Goal: Task Accomplishment & Management: Use online tool/utility

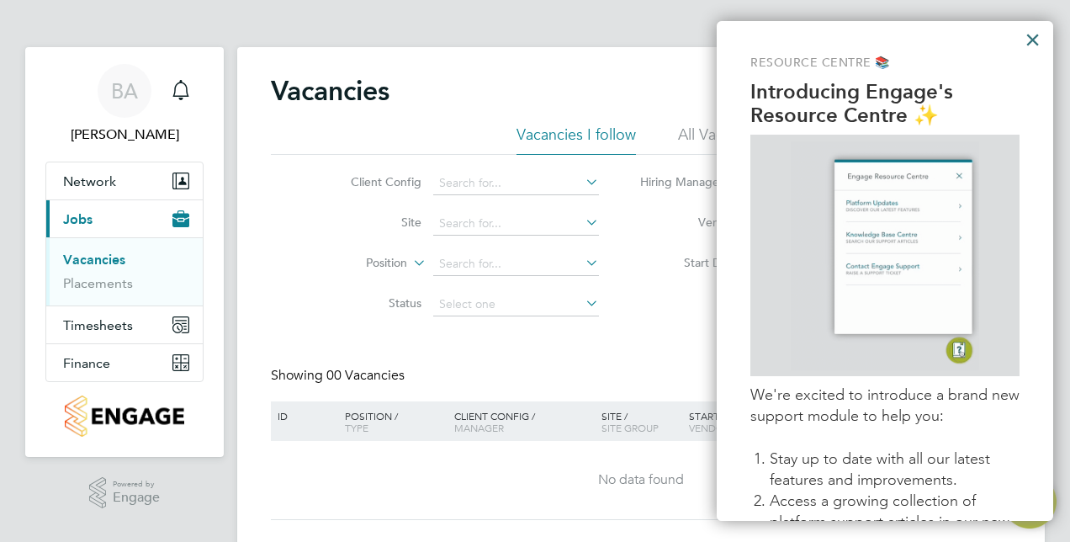
click at [1031, 41] on button "×" at bounding box center [1032, 39] width 16 height 27
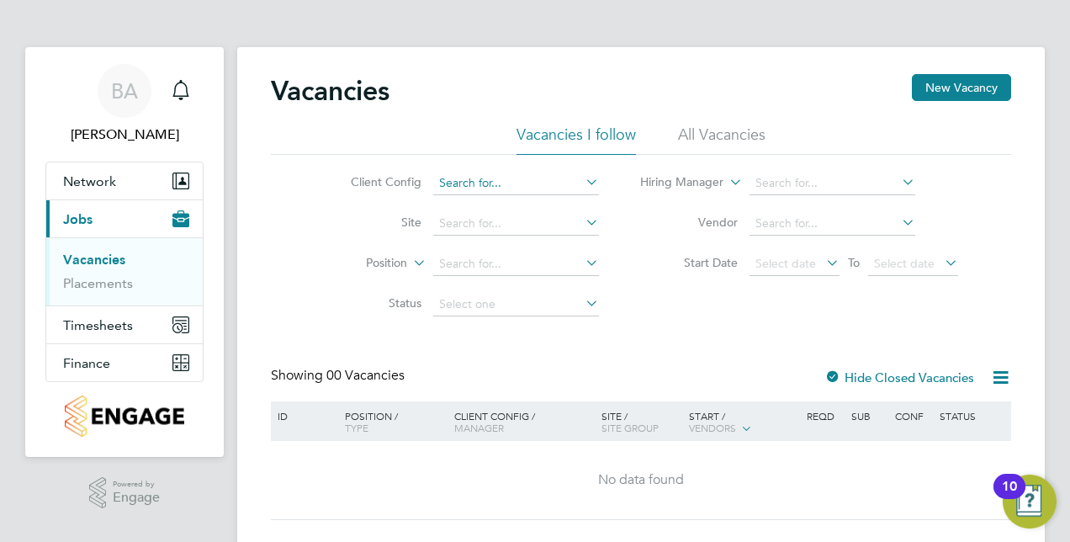
click at [500, 185] on input at bounding box center [516, 184] width 166 height 24
click at [135, 314] on button "Timesheets" at bounding box center [124, 324] width 156 height 37
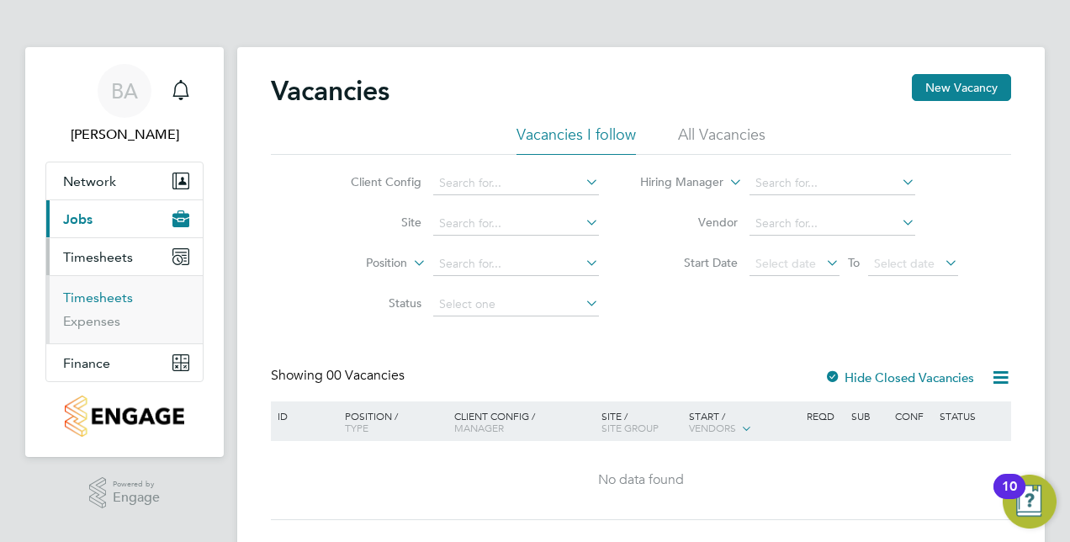
click at [97, 296] on link "Timesheets" at bounding box center [98, 297] width 70 height 16
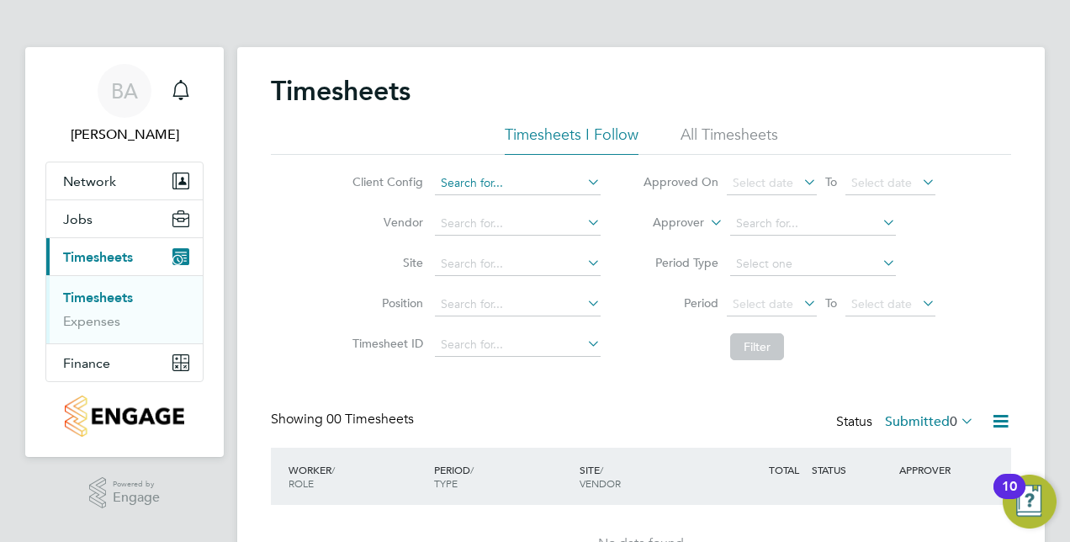
click at [452, 183] on input at bounding box center [518, 184] width 166 height 24
type input "j"
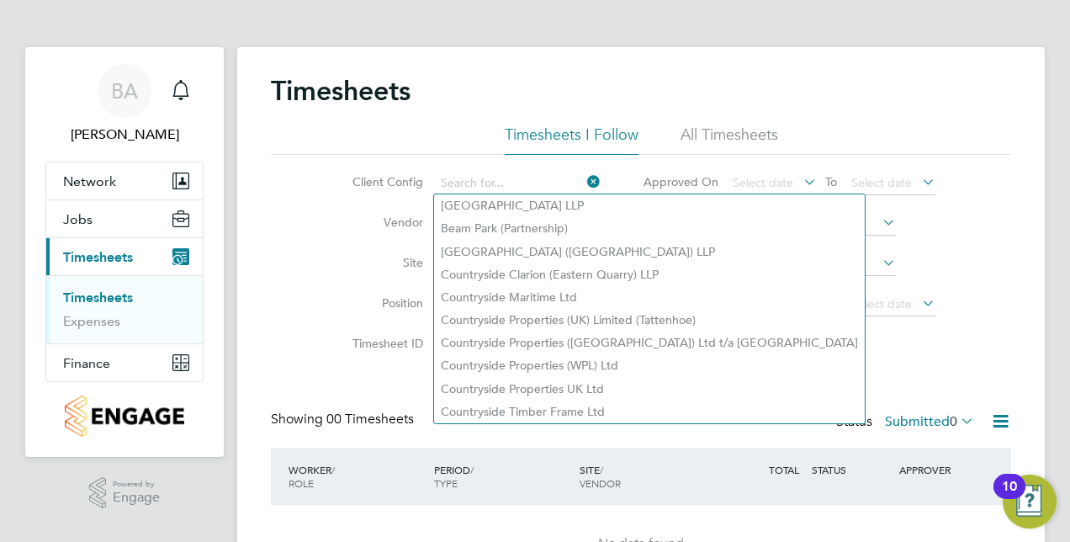
click at [301, 235] on div "Client Config Vendor Site Position Timesheet ID Approved On Select date To Sele…" at bounding box center [641, 262] width 740 height 214
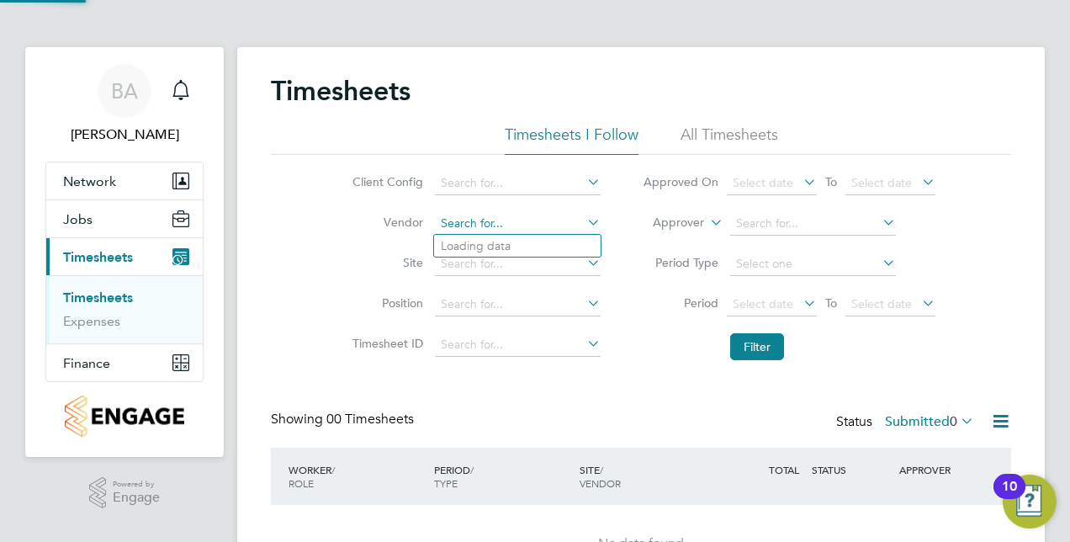
click at [458, 225] on input at bounding box center [518, 224] width 166 height 24
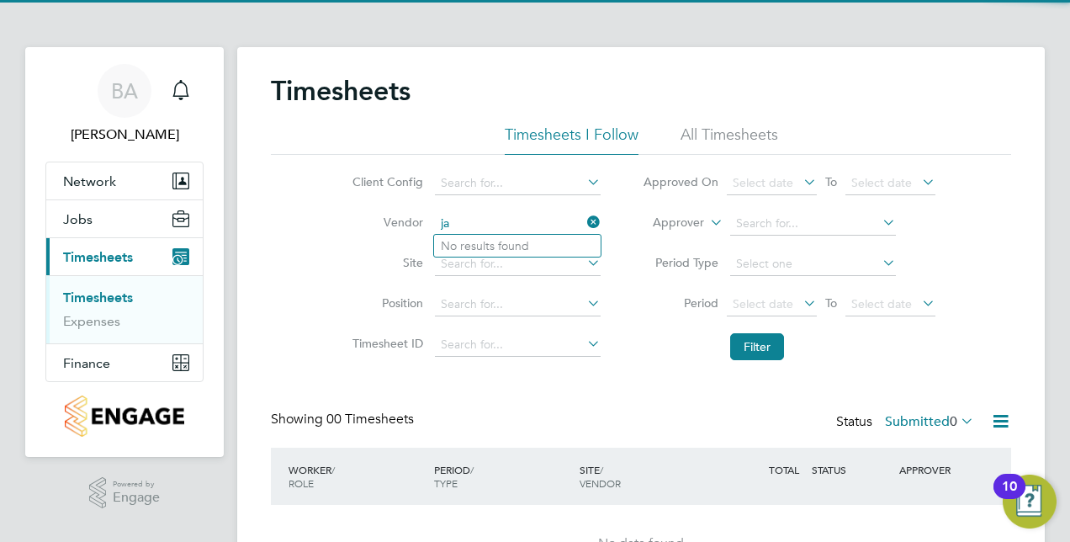
type input "j"
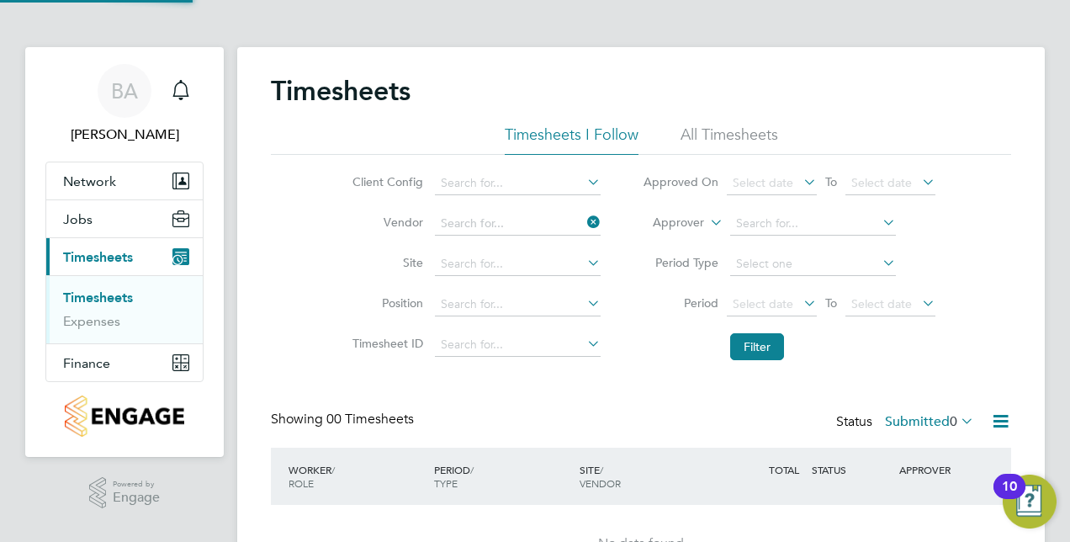
drag, startPoint x: 430, startPoint y: 163, endPoint x: 722, endPoint y: 505, distance: 449.6
click at [484, 240] on div "Timesheets Timesheets I Follow All Timesheets Client Config Vendor Site Positio…" at bounding box center [640, 332] width 807 height 570
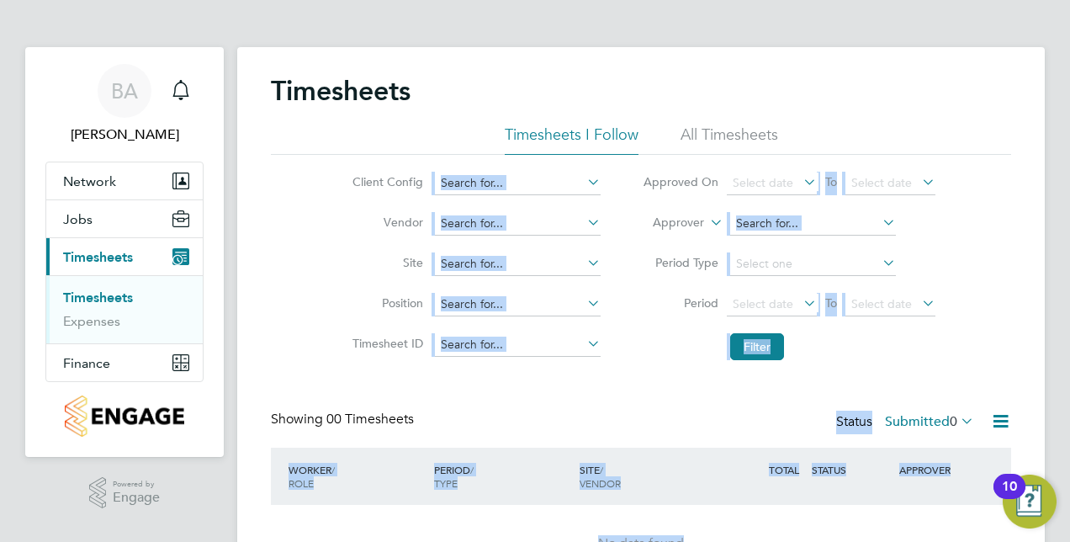
click at [720, 386] on div "Timesheets Timesheets I Follow All Timesheets Client Config Vendor Site Positio…" at bounding box center [641, 329] width 740 height 510
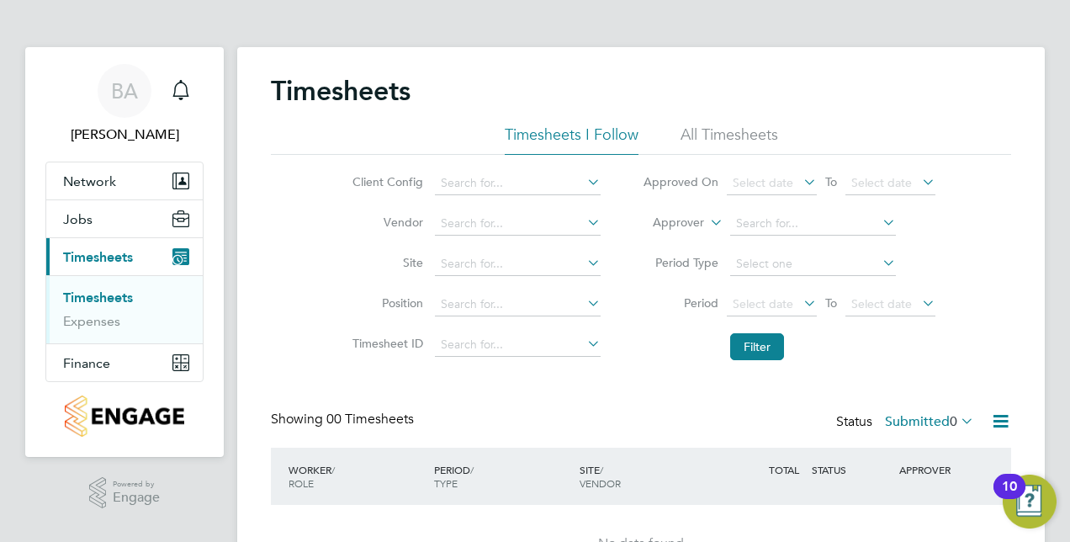
click at [503, 277] on li "Site" at bounding box center [473, 264] width 295 height 40
click at [510, 267] on input at bounding box center [518, 264] width 166 height 24
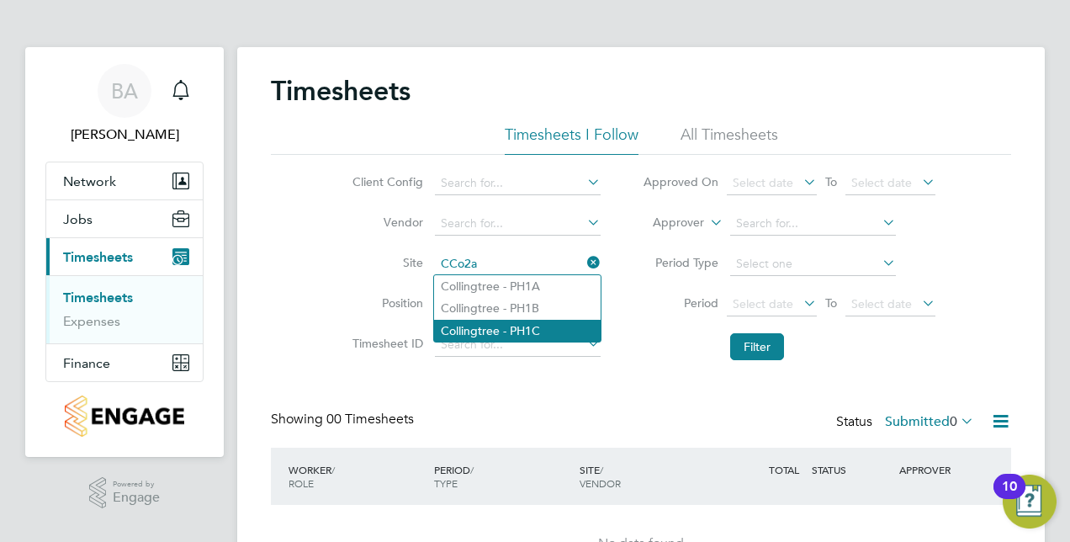
click at [505, 326] on li "Collingtree - PH1C" at bounding box center [517, 331] width 166 height 22
type input "Collingtree - PH1C"
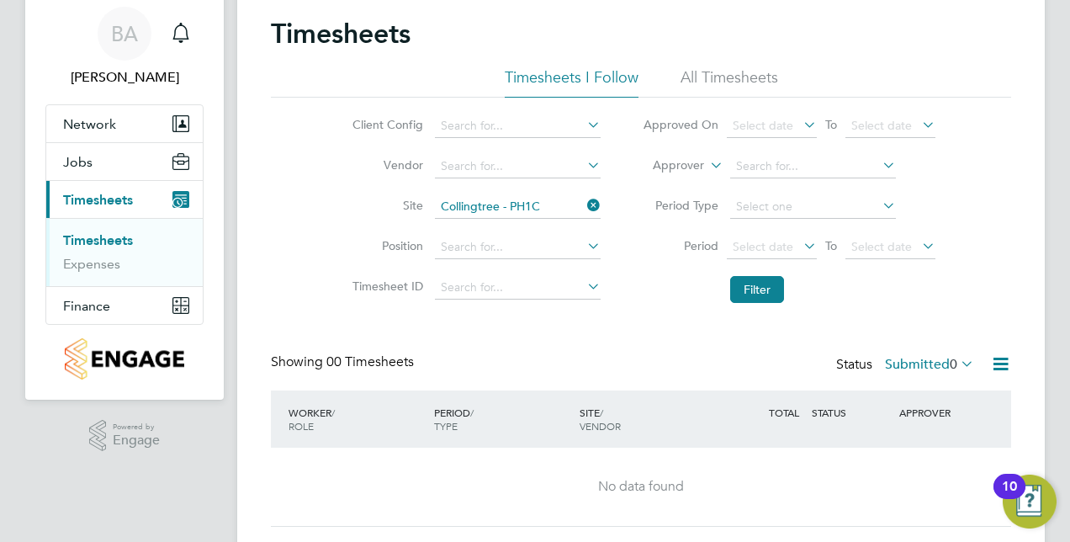
scroll to position [101, 0]
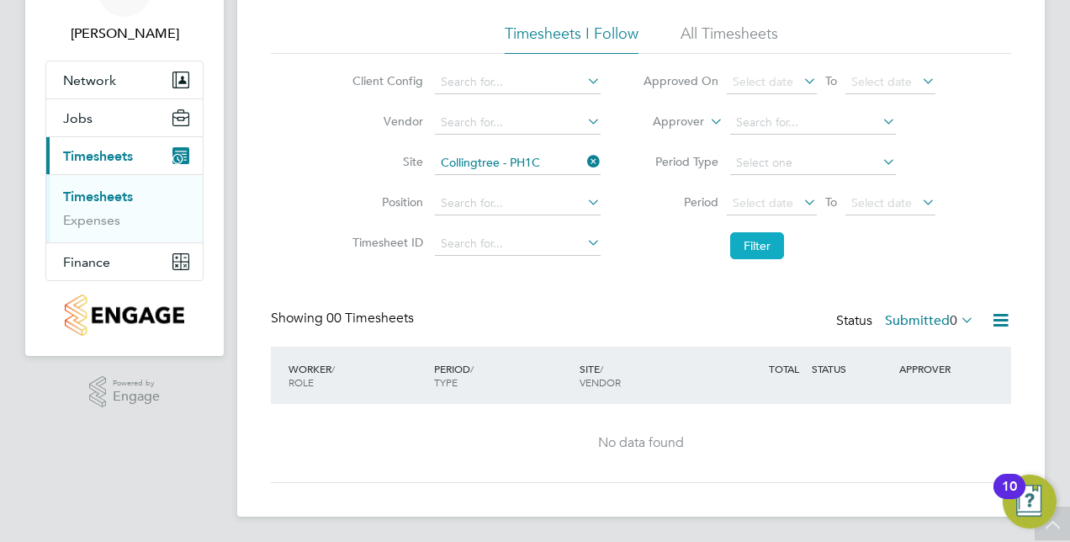
click at [751, 237] on button "Filter" at bounding box center [757, 245] width 54 height 27
click at [769, 230] on li "Filter" at bounding box center [788, 246] width 335 height 44
click at [767, 244] on button "Filter" at bounding box center [757, 245] width 54 height 27
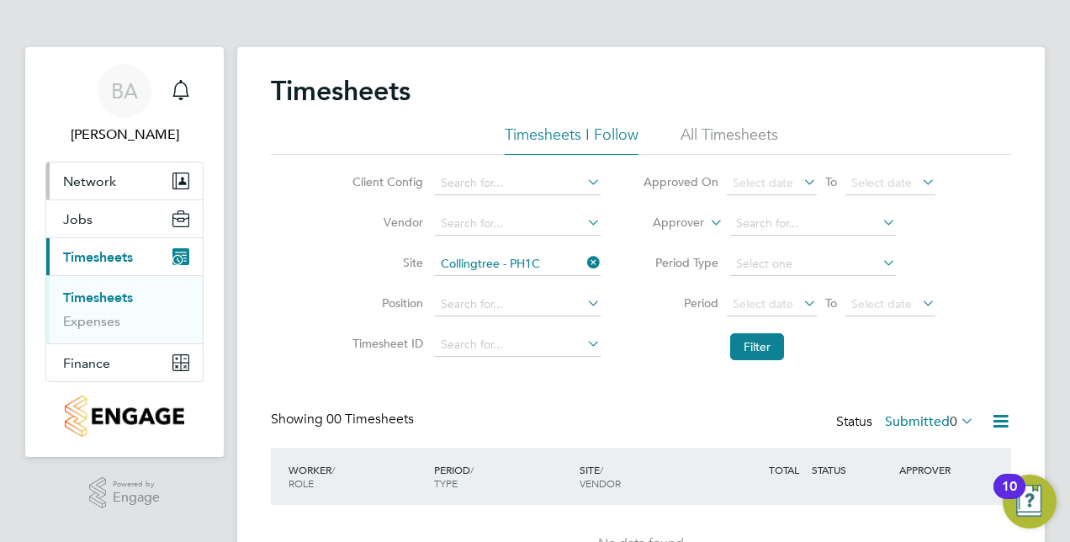
click at [109, 187] on span "Network" at bounding box center [89, 181] width 53 height 16
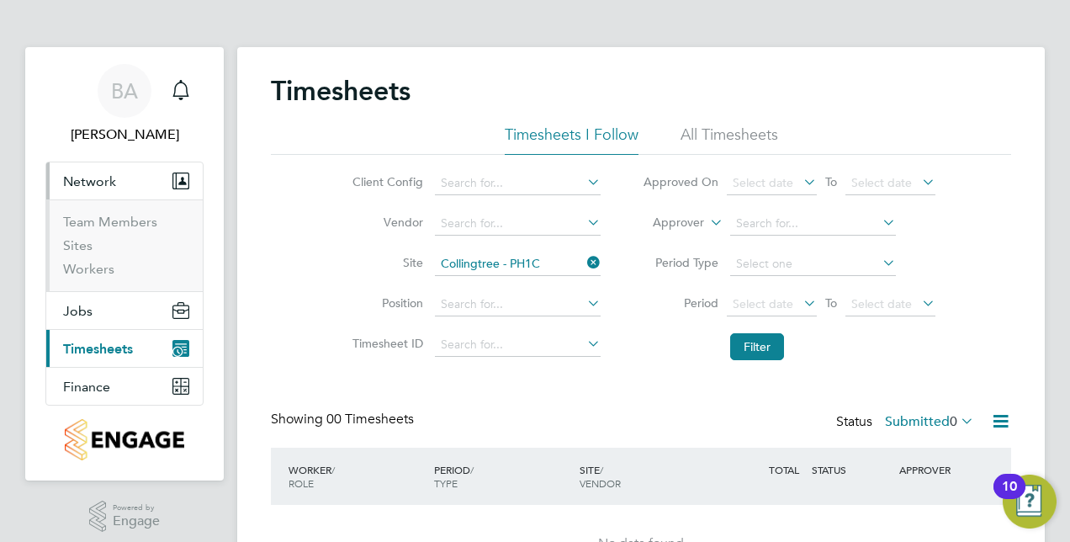
click at [113, 207] on ul "Team Members Sites Workers" at bounding box center [124, 245] width 156 height 92
click at [113, 214] on link "Team Members" at bounding box center [110, 222] width 94 height 16
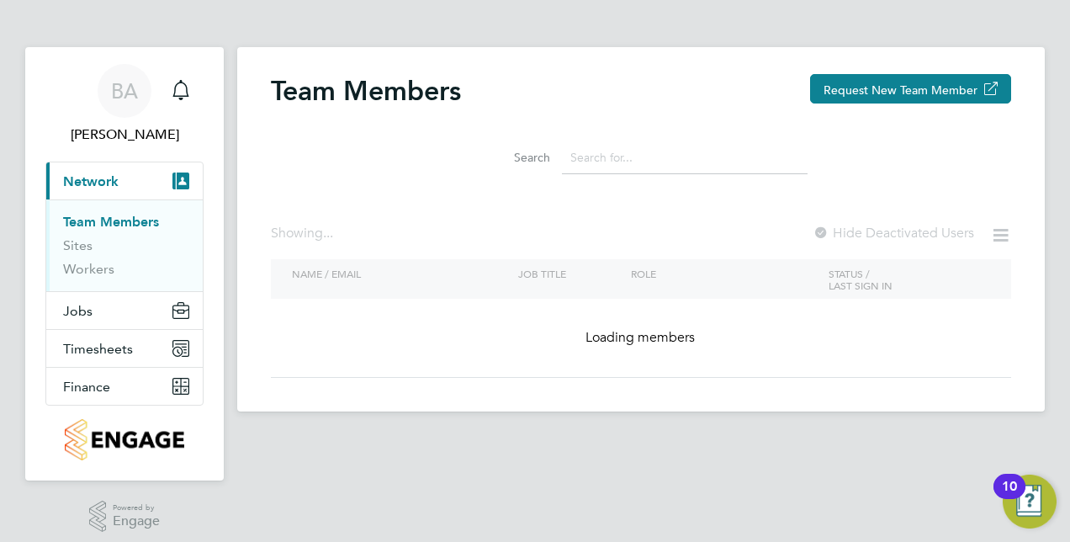
click at [646, 167] on input at bounding box center [685, 157] width 246 height 33
click at [648, 156] on input at bounding box center [685, 157] width 246 height 33
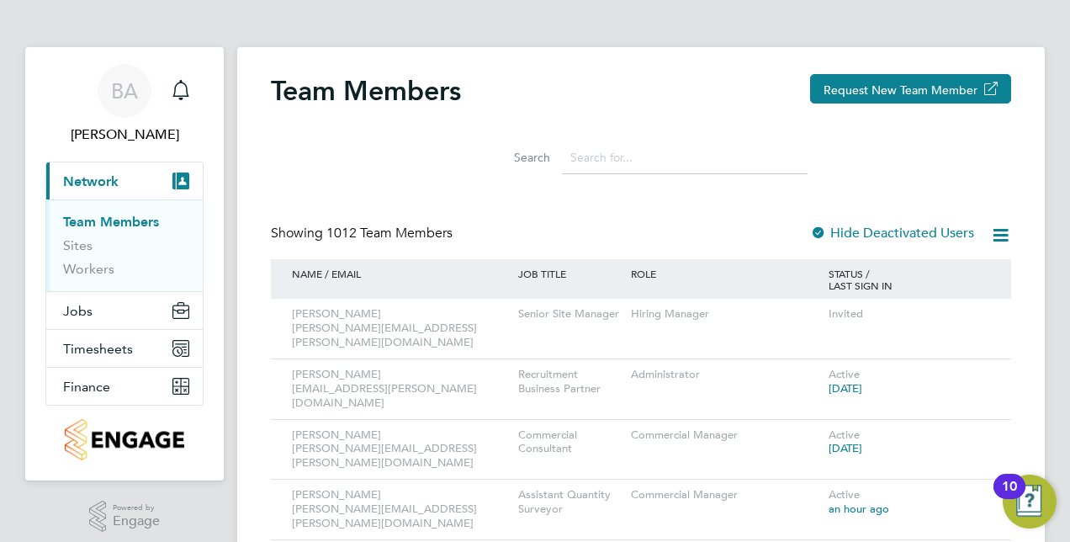
drag, startPoint x: 584, startPoint y: 170, endPoint x: 590, endPoint y: 156, distance: 15.0
click at [584, 167] on input at bounding box center [685, 157] width 246 height 33
click at [590, 156] on input at bounding box center [685, 157] width 246 height 33
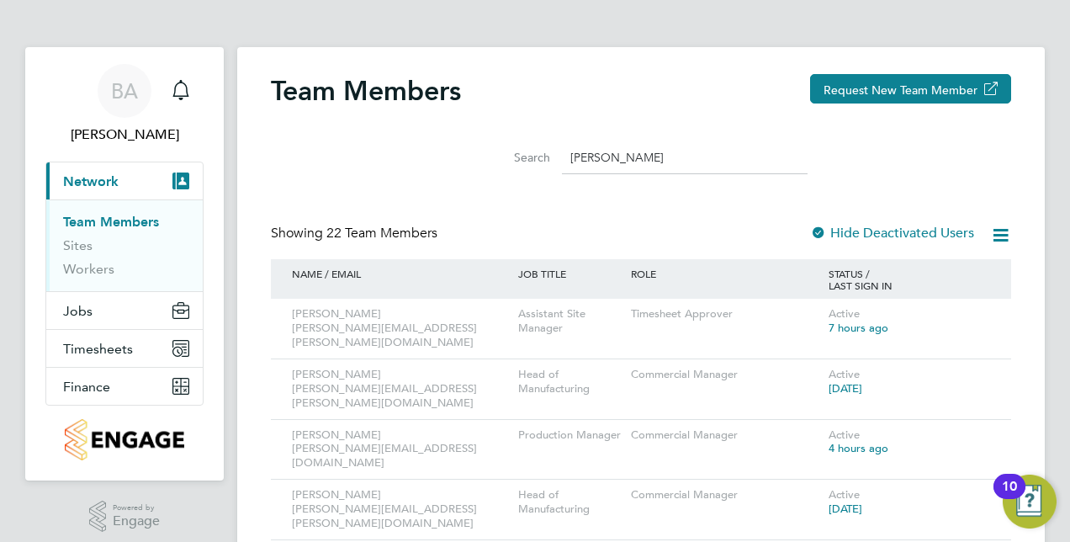
type input "[PERSON_NAME]"
click at [98, 270] on link "Workers" at bounding box center [88, 269] width 51 height 16
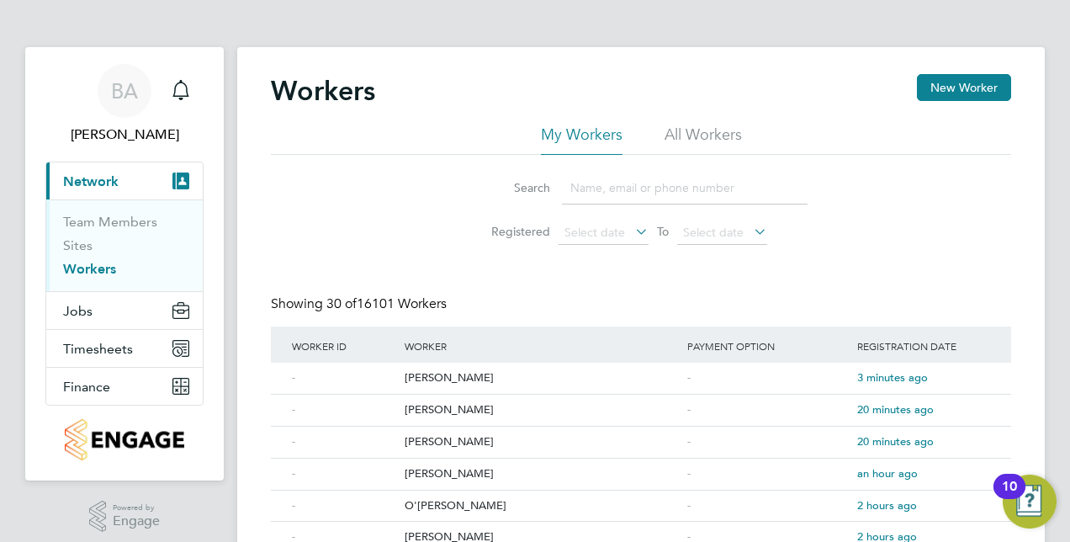
click at [634, 191] on input at bounding box center [685, 188] width 246 height 33
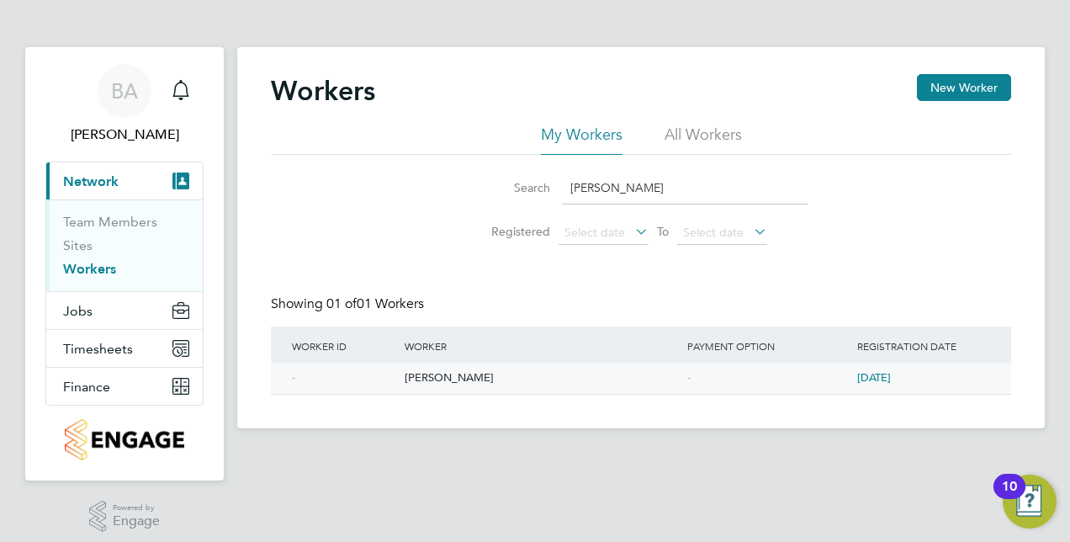
type input "[PERSON_NAME]"
click at [469, 375] on div "[PERSON_NAME]" at bounding box center [541, 377] width 283 height 31
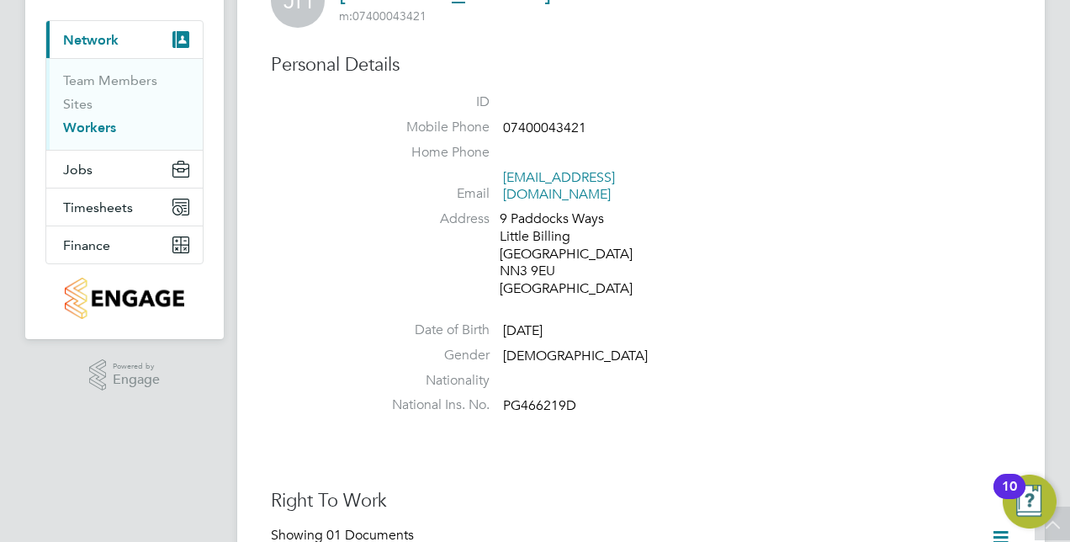
scroll to position [168, 0]
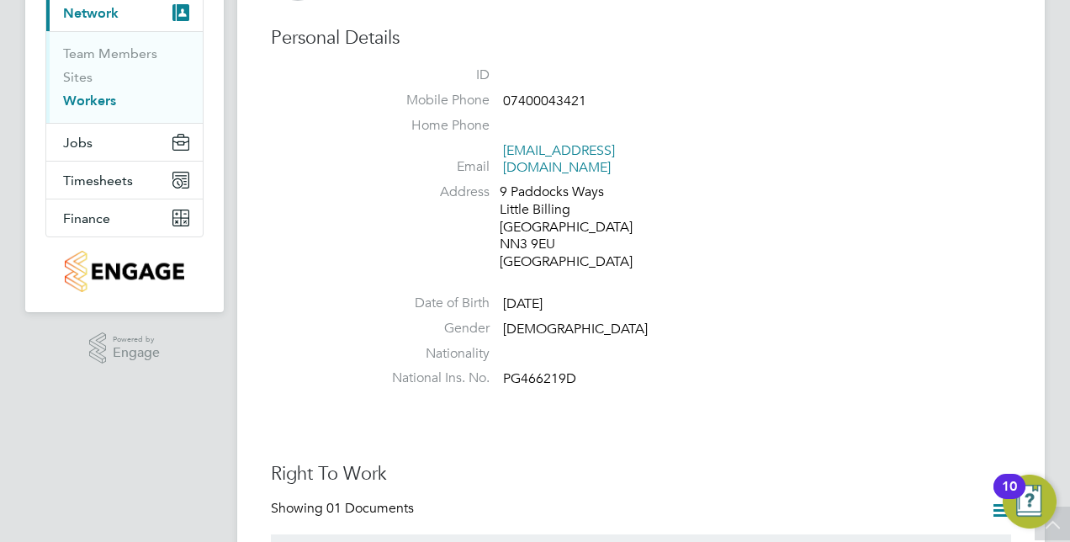
click at [1019, 497] on div "10" at bounding box center [1009, 485] width 32 height 25
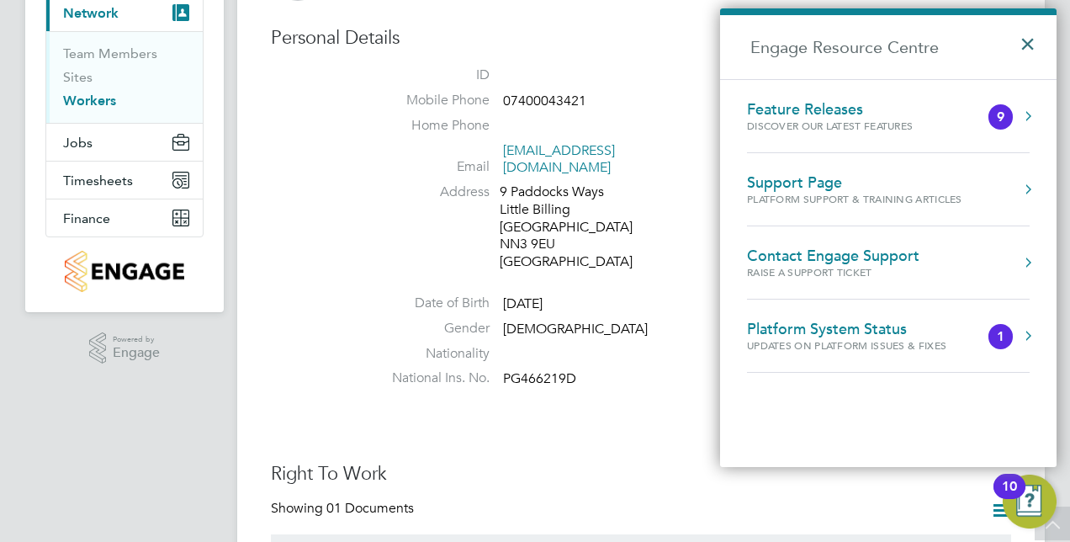
click at [1023, 52] on button "×" at bounding box center [1031, 38] width 24 height 37
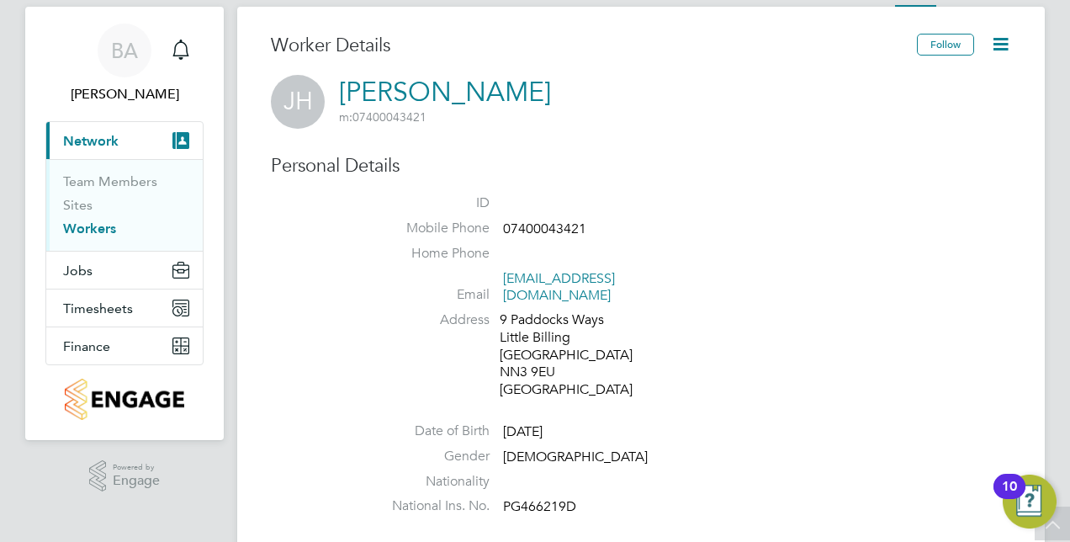
scroll to position [0, 0]
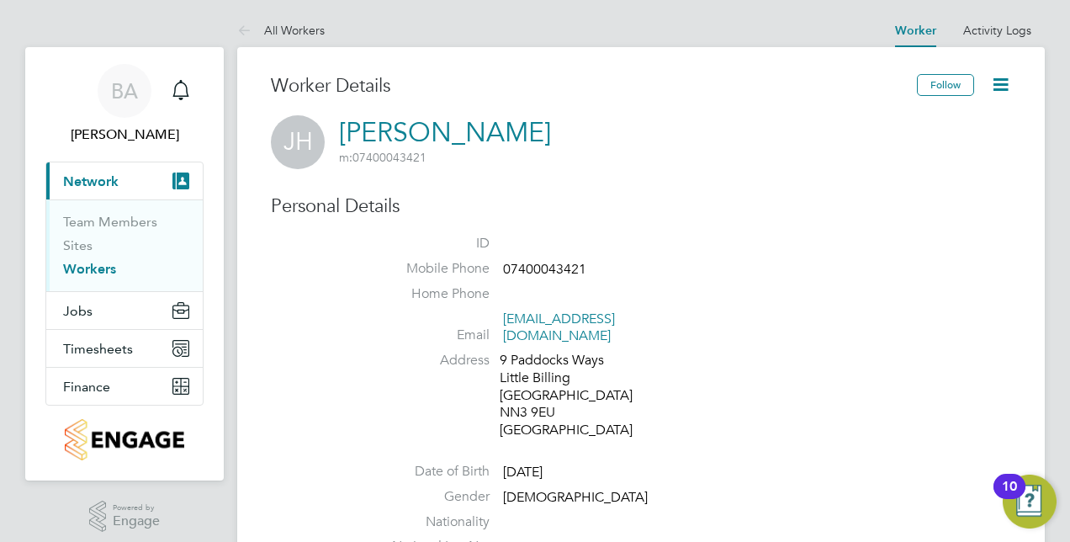
click at [1009, 82] on icon at bounding box center [1000, 84] width 21 height 21
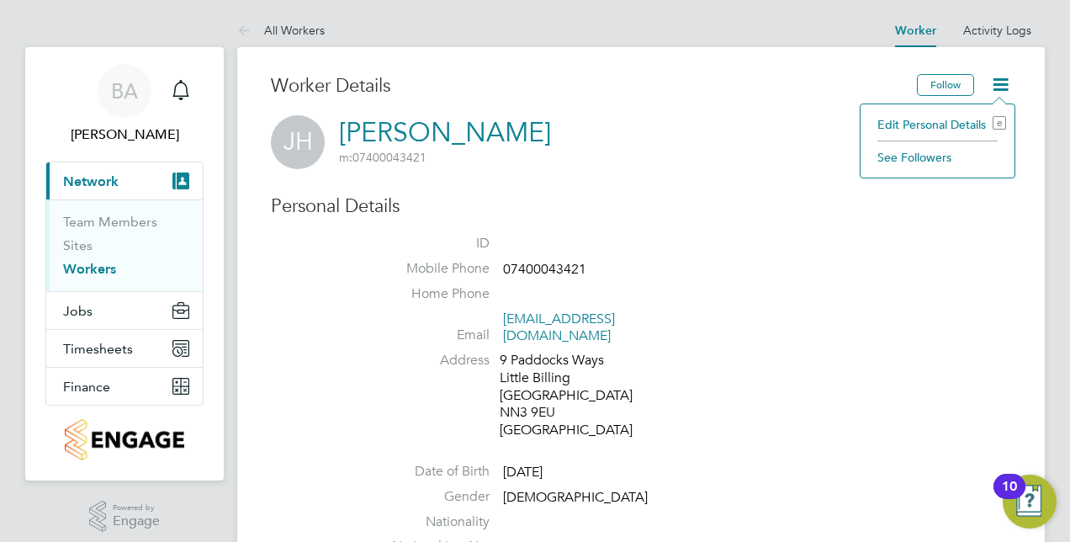
scroll to position [0, 220]
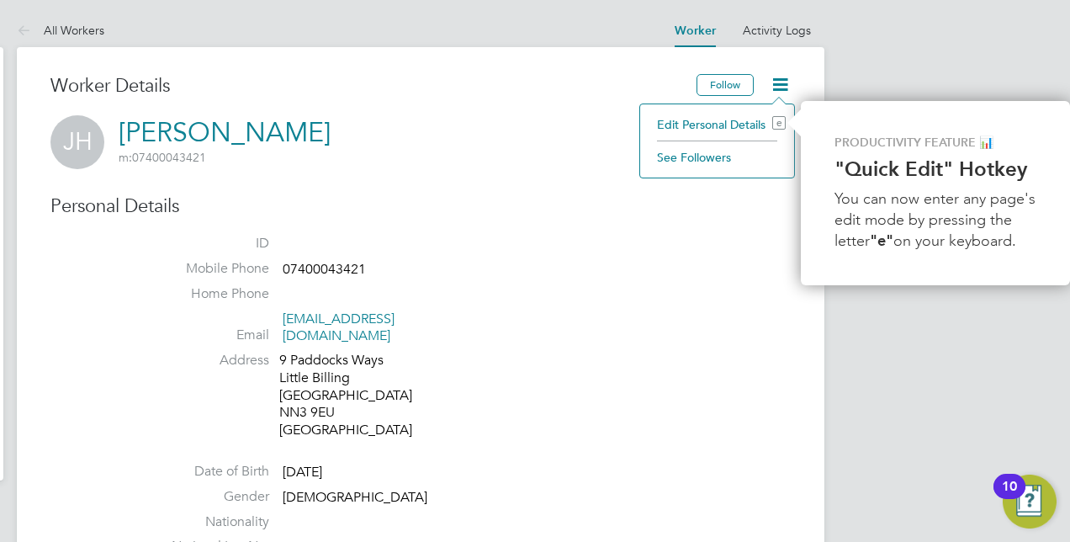
click at [737, 298] on li "Home Phone" at bounding box center [470, 297] width 639 height 25
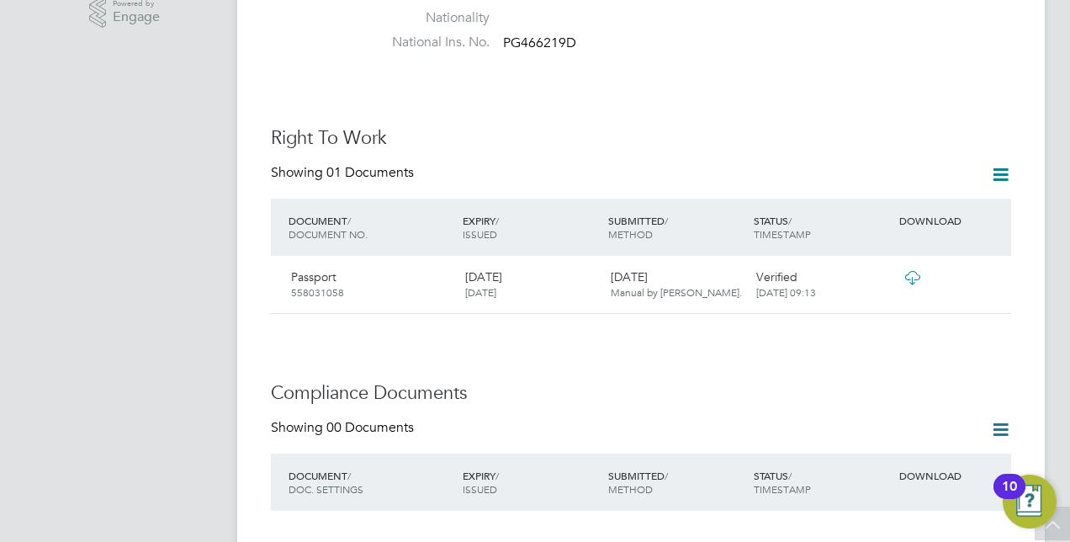
scroll to position [505, 0]
click at [915, 270] on icon at bounding box center [911, 276] width 21 height 13
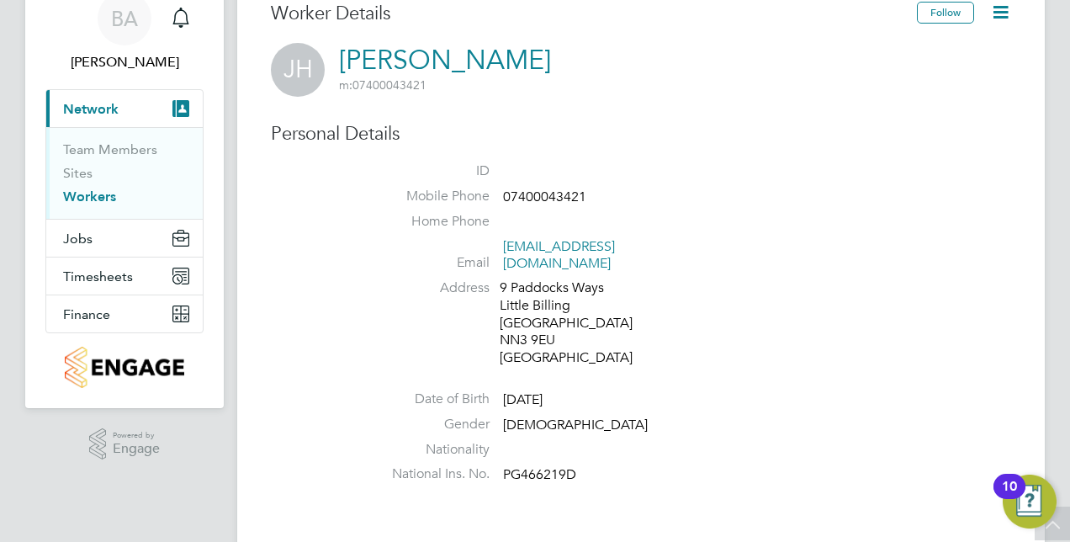
scroll to position [0, 0]
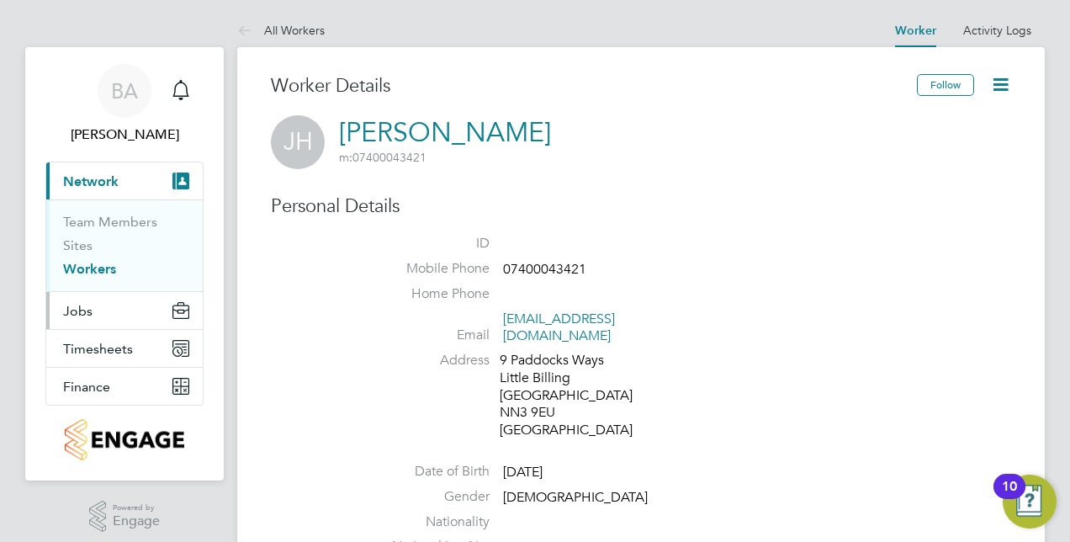
click at [98, 303] on button "Jobs" at bounding box center [124, 310] width 156 height 37
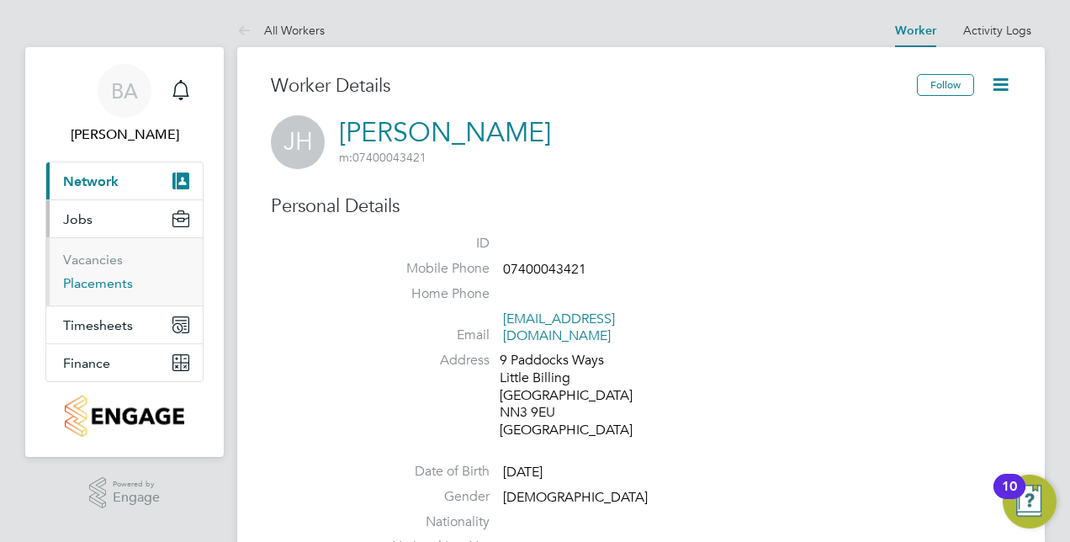
click at [91, 277] on link "Placements" at bounding box center [98, 283] width 70 height 16
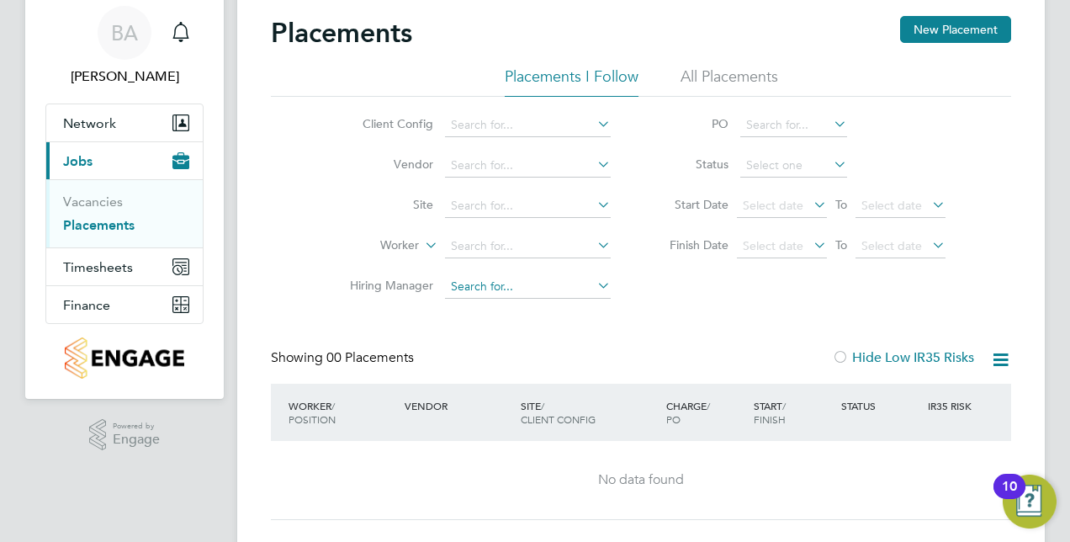
scroll to position [113, 0]
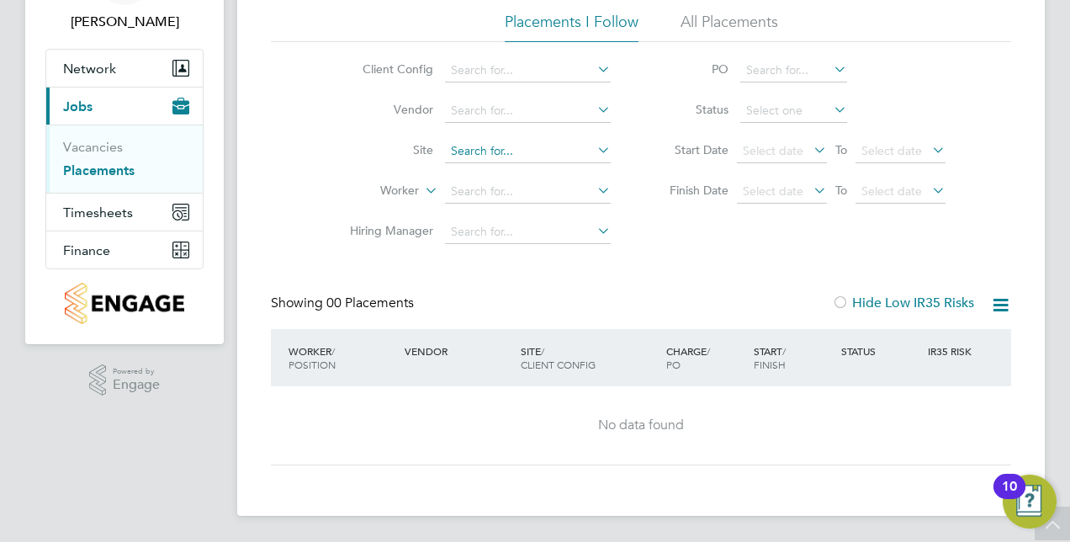
click at [499, 147] on input at bounding box center [528, 152] width 166 height 24
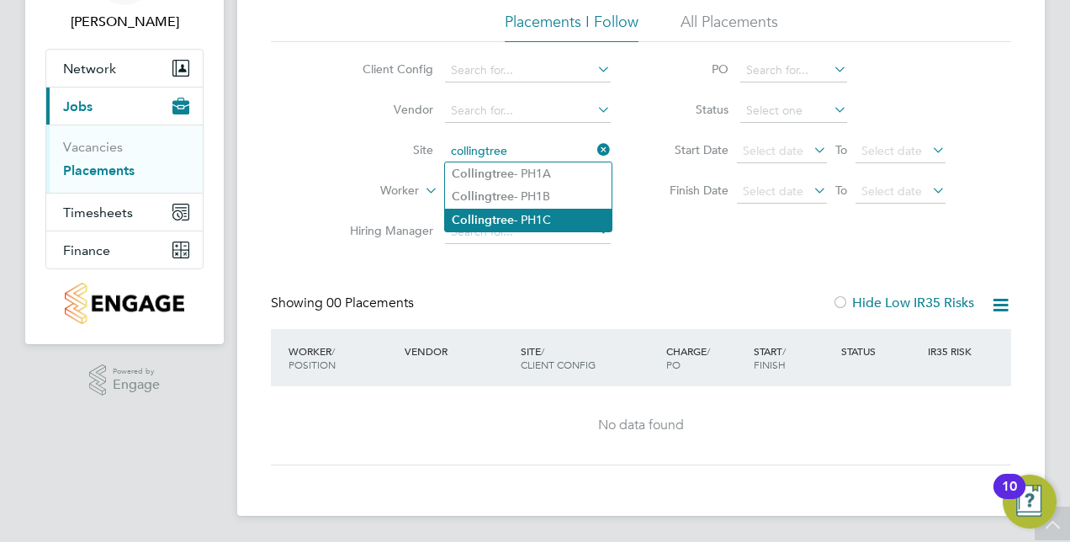
click at [526, 223] on li "Collingtree - PH1C" at bounding box center [528, 220] width 166 height 23
type input "Collingtree - PH1C"
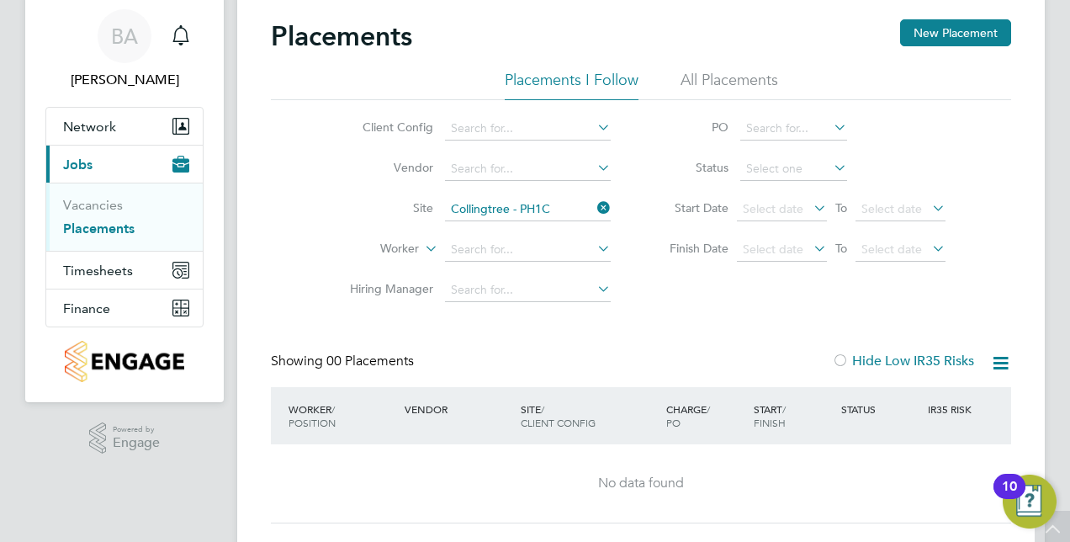
scroll to position [29, 0]
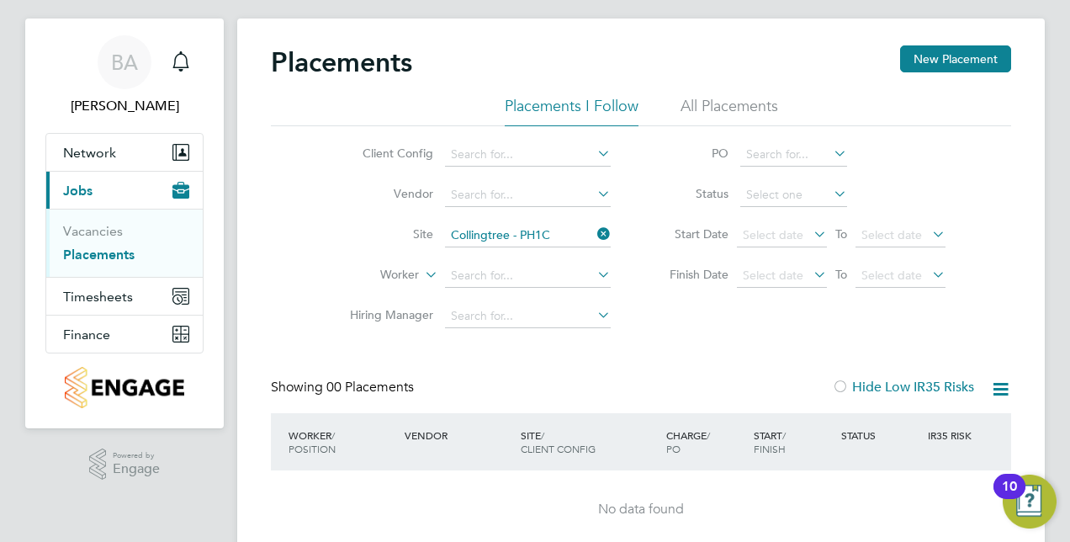
click at [748, 87] on div "Placements New Placement" at bounding box center [641, 70] width 740 height 50
click at [748, 101] on li "All Placements" at bounding box center [729, 111] width 98 height 30
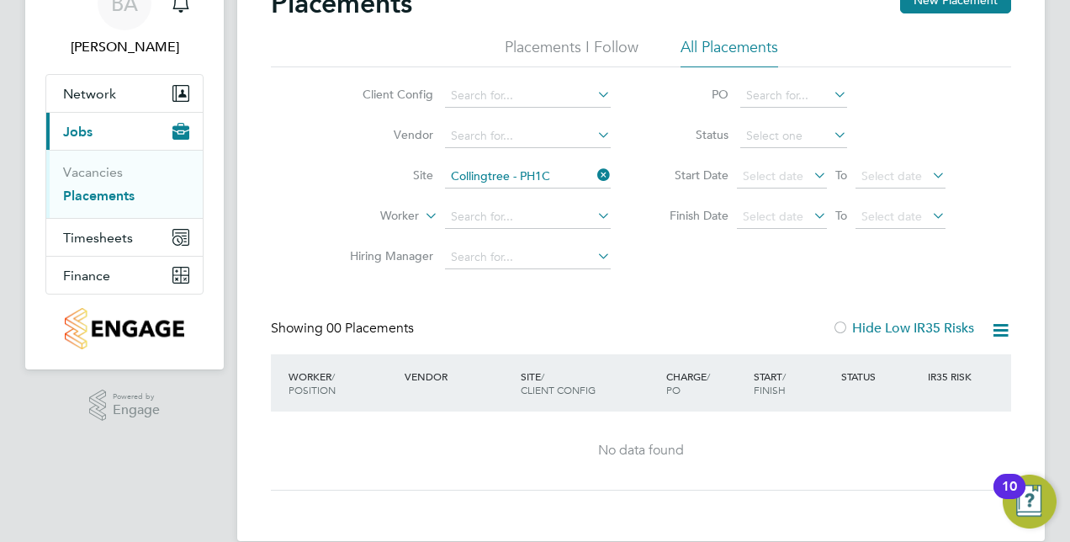
scroll to position [113, 0]
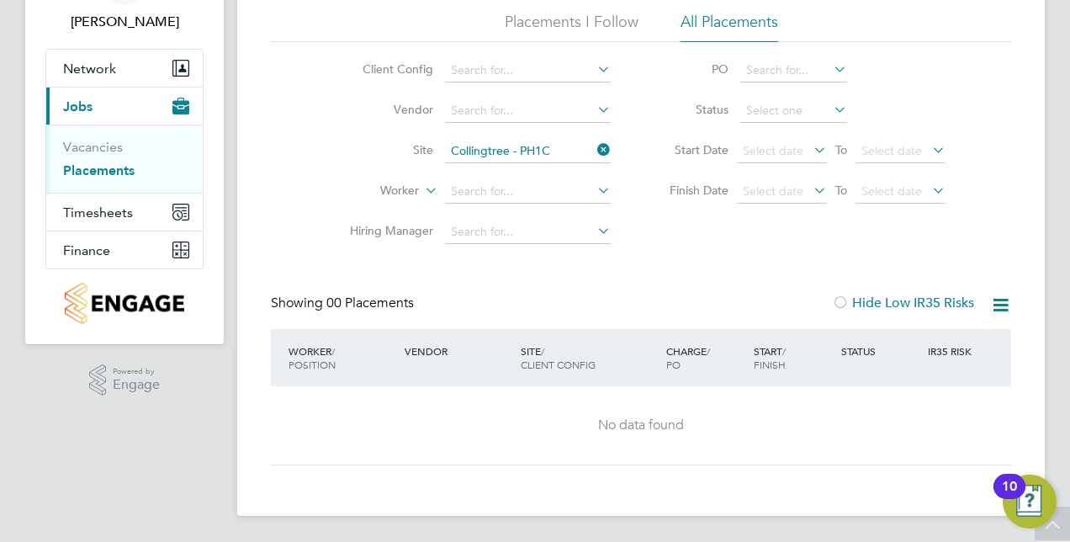
click at [594, 151] on icon at bounding box center [594, 150] width 0 height 24
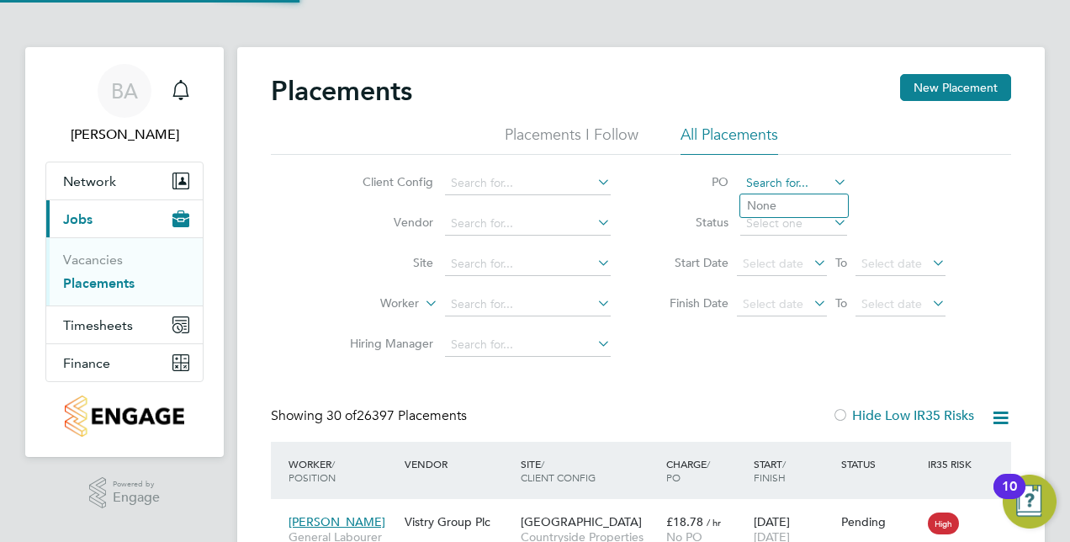
click at [764, 182] on input at bounding box center [793, 184] width 107 height 24
click at [557, 177] on input at bounding box center [528, 184] width 166 height 24
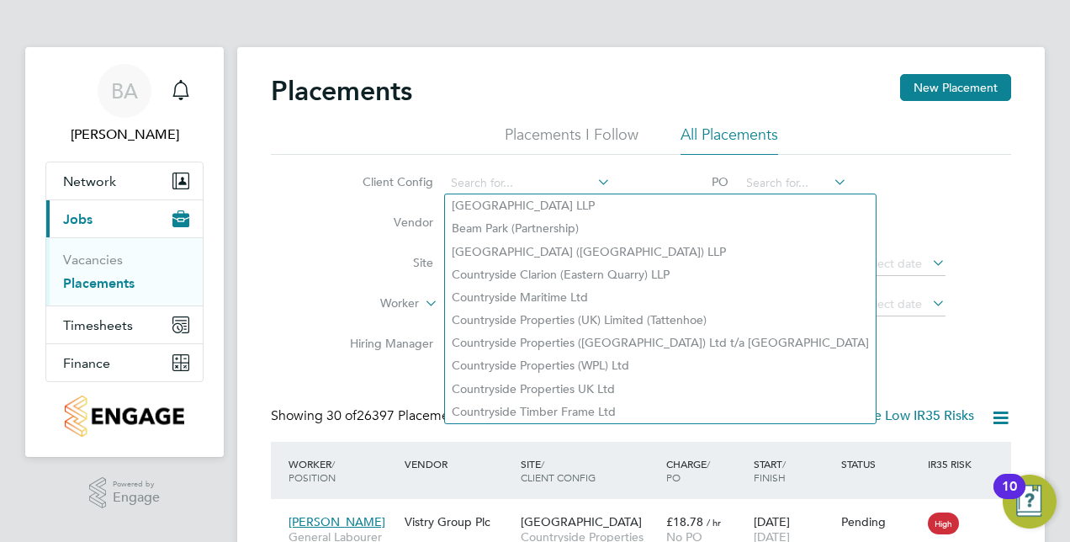
click at [594, 173] on icon at bounding box center [594, 182] width 0 height 24
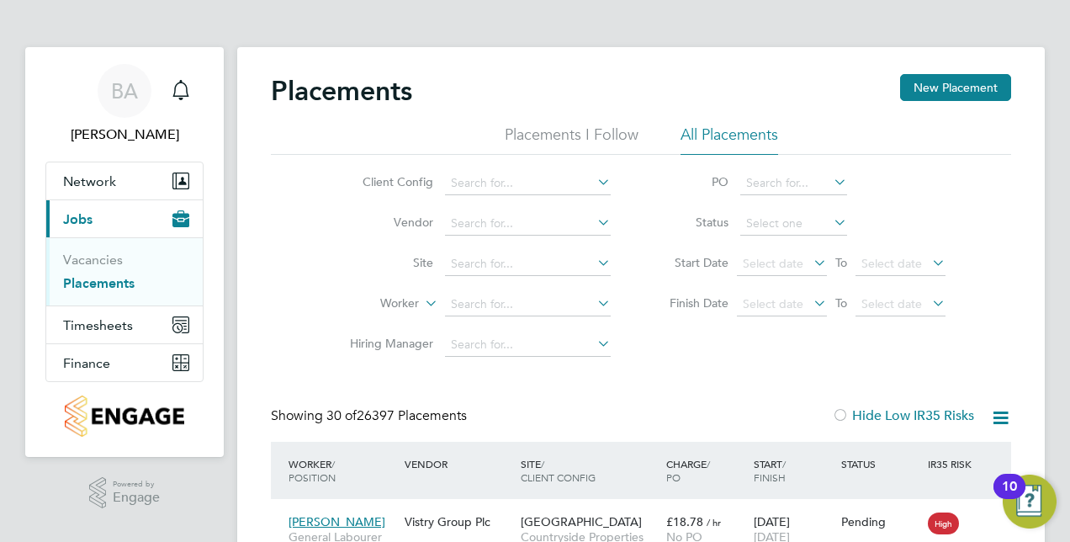
click at [594, 190] on icon at bounding box center [594, 182] width 0 height 24
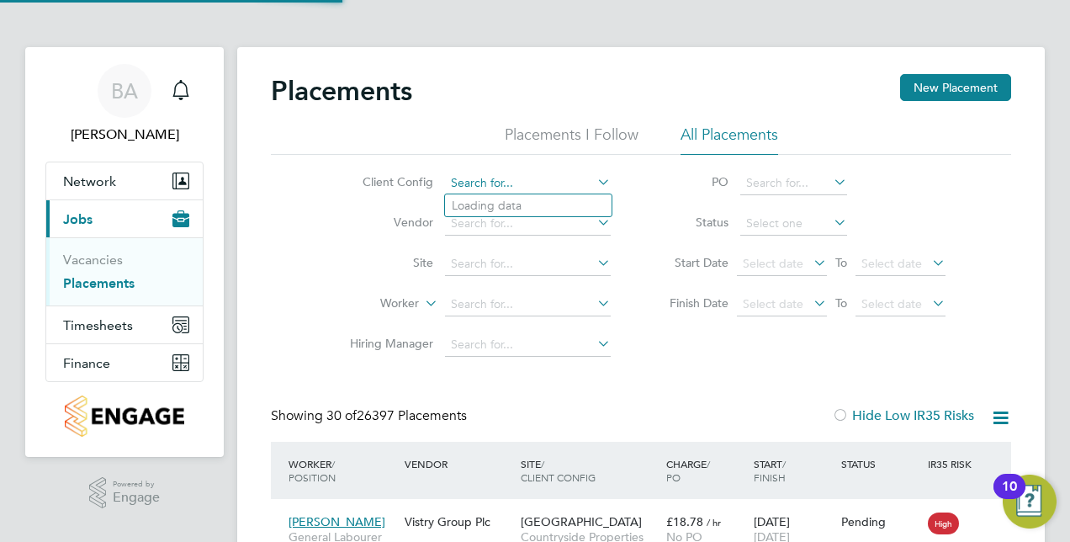
click at [577, 184] on input at bounding box center [528, 184] width 166 height 24
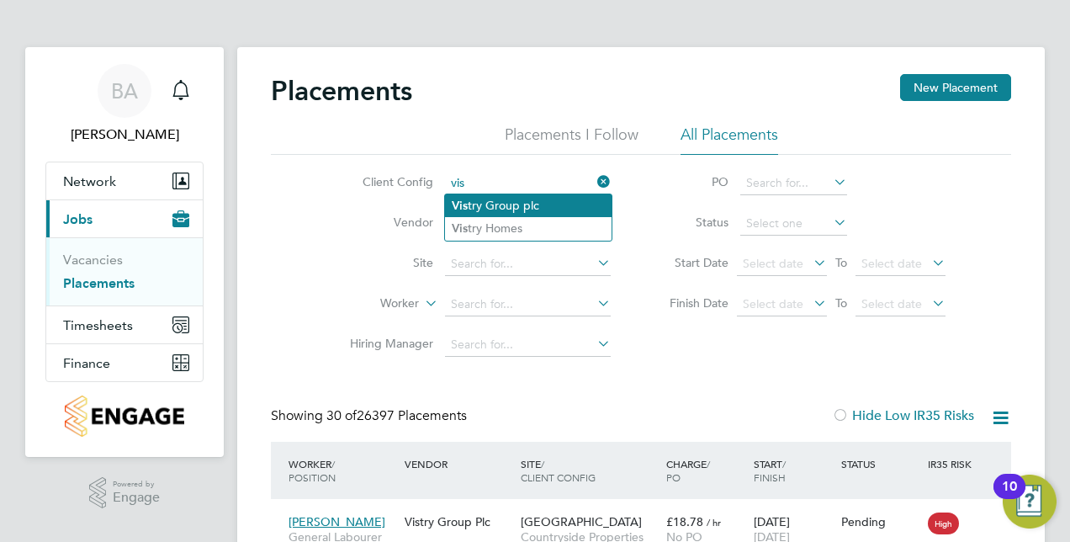
click at [508, 203] on li "Vis try Group plc" at bounding box center [528, 205] width 166 height 23
type input "Vistry Group plc"
